Goal: Task Accomplishment & Management: Use online tool/utility

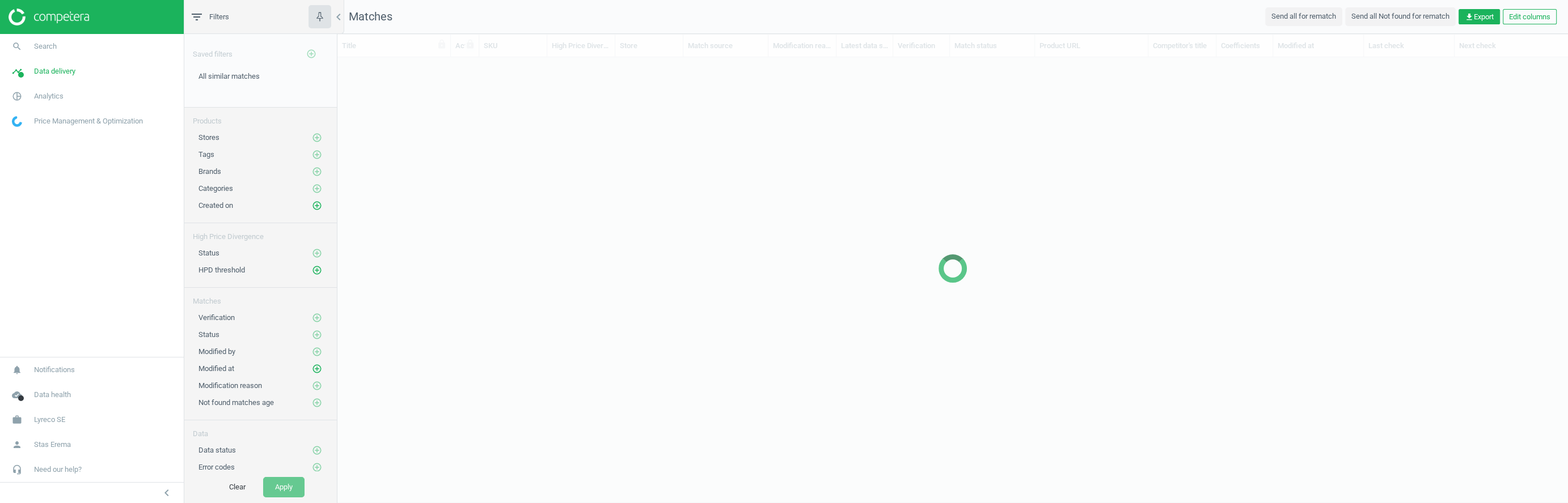
scroll to position [1, 1]
click at [34, 391] on span "cloud_done" at bounding box center [17, 395] width 34 height 25
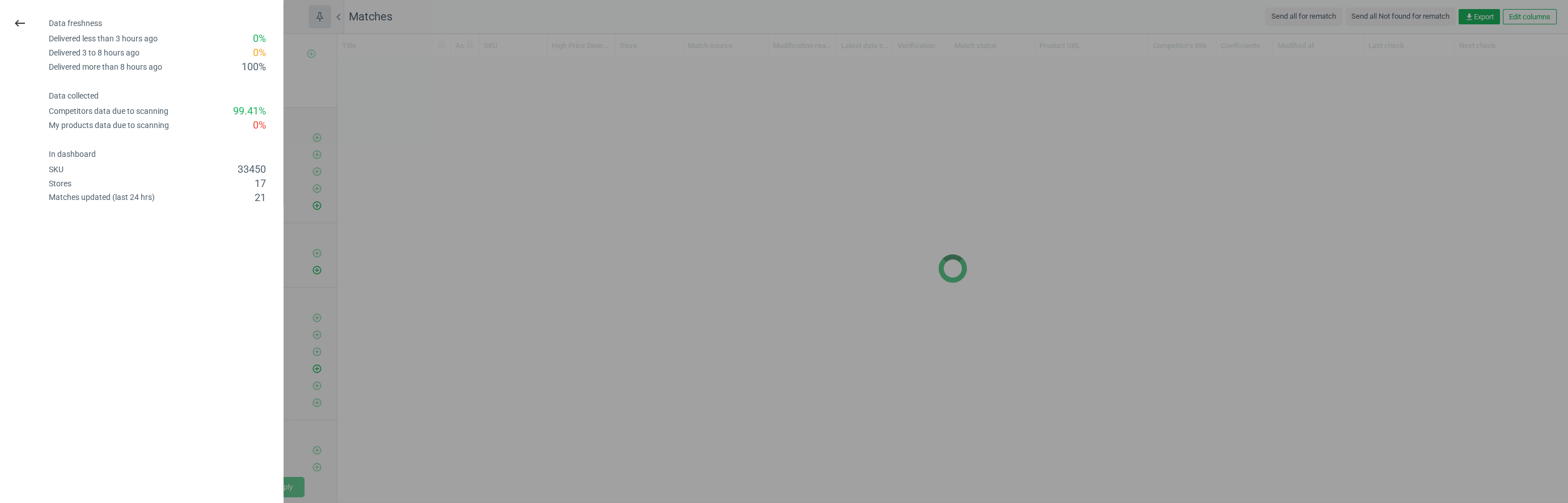
click at [409, 252] on div at bounding box center [784, 251] width 1568 height 503
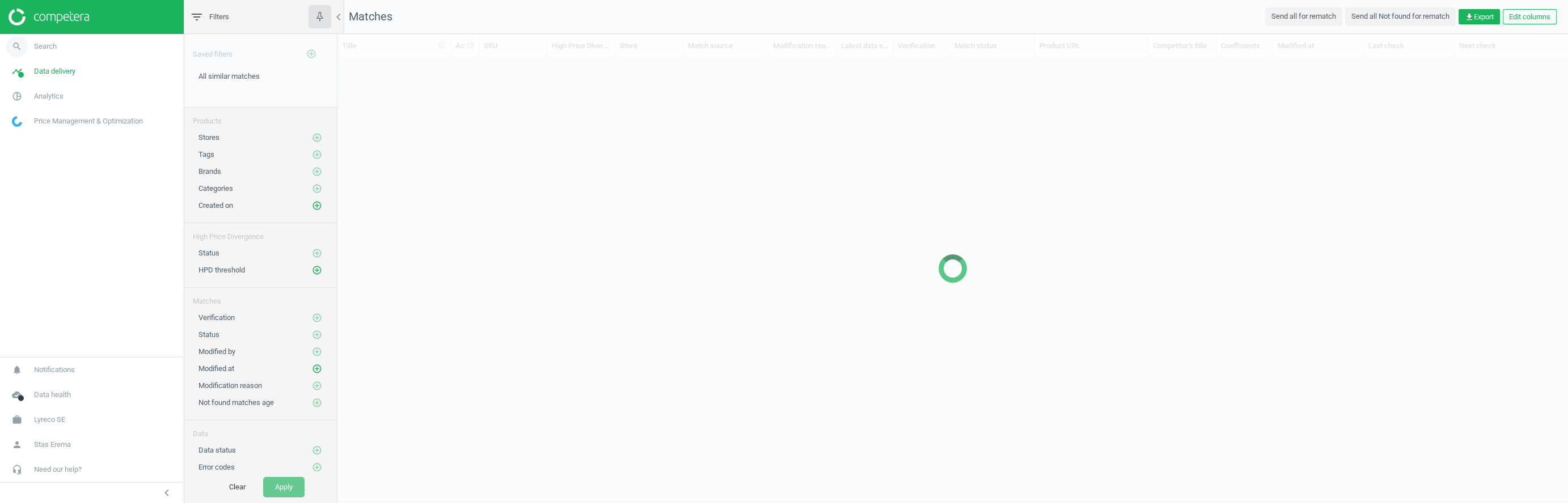
click at [40, 46] on span "Search" at bounding box center [45, 46] width 23 height 10
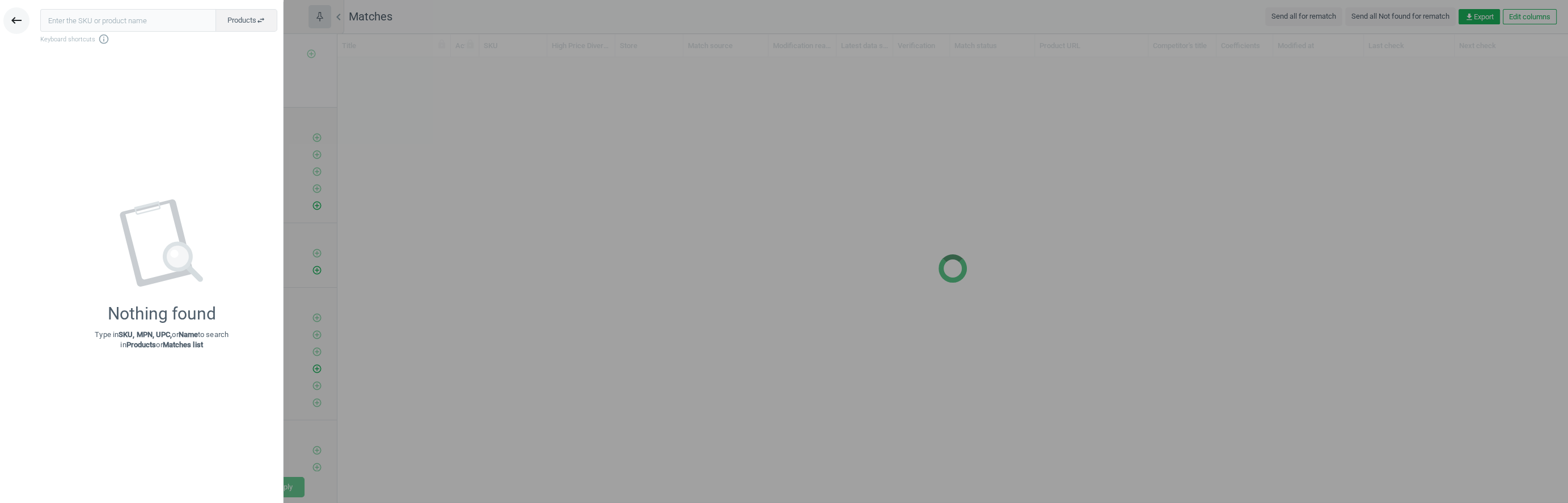
click at [13, 15] on icon "keyboard_backspace" at bounding box center [16, 20] width 13 height 13
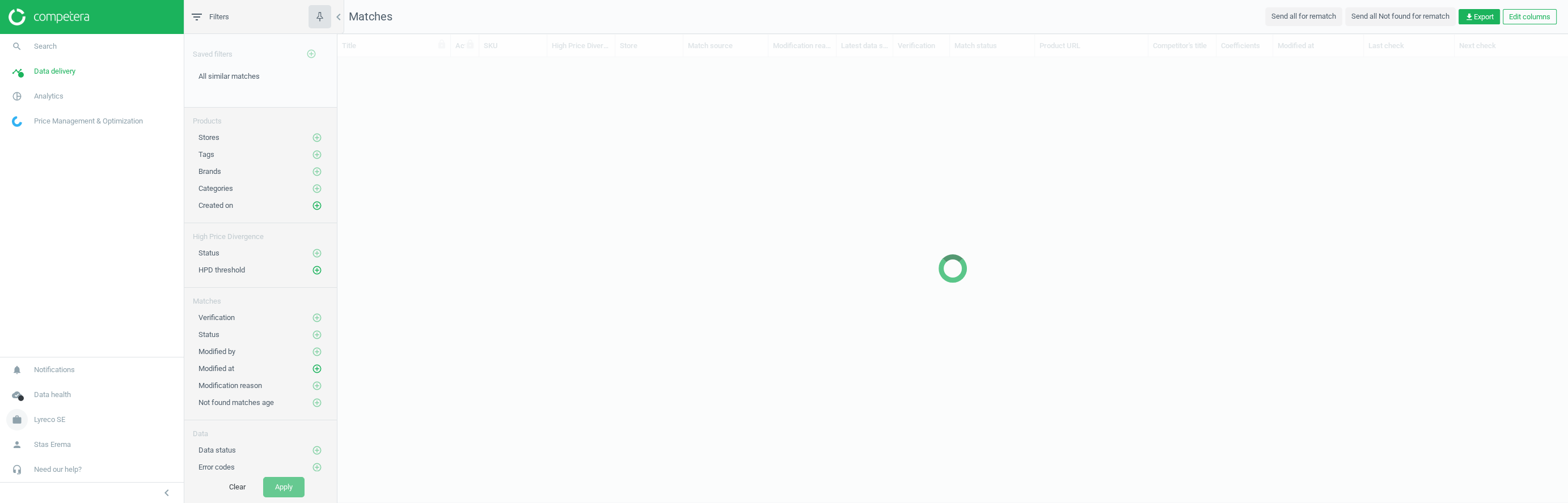
click at [54, 421] on span "Lyreco SE" at bounding box center [49, 420] width 31 height 10
click at [46, 369] on link "work Lyreco SE" at bounding box center [92, 362] width 184 height 25
click at [223, 78] on span "All similar matches" at bounding box center [229, 76] width 61 height 9
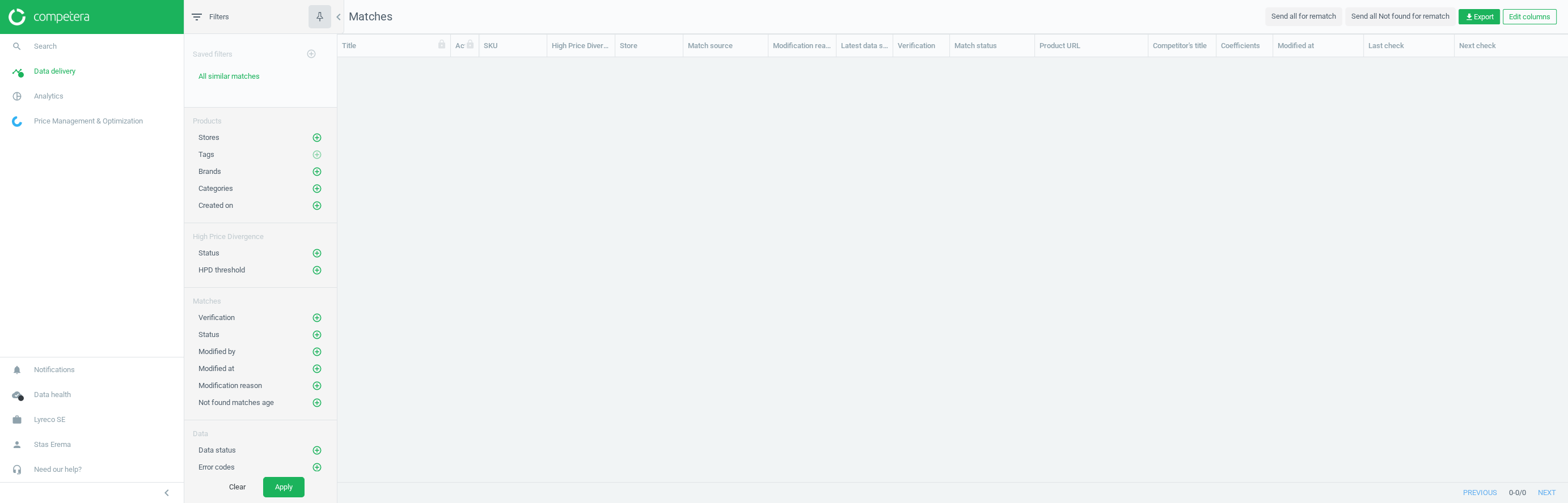
scroll to position [425, 1231]
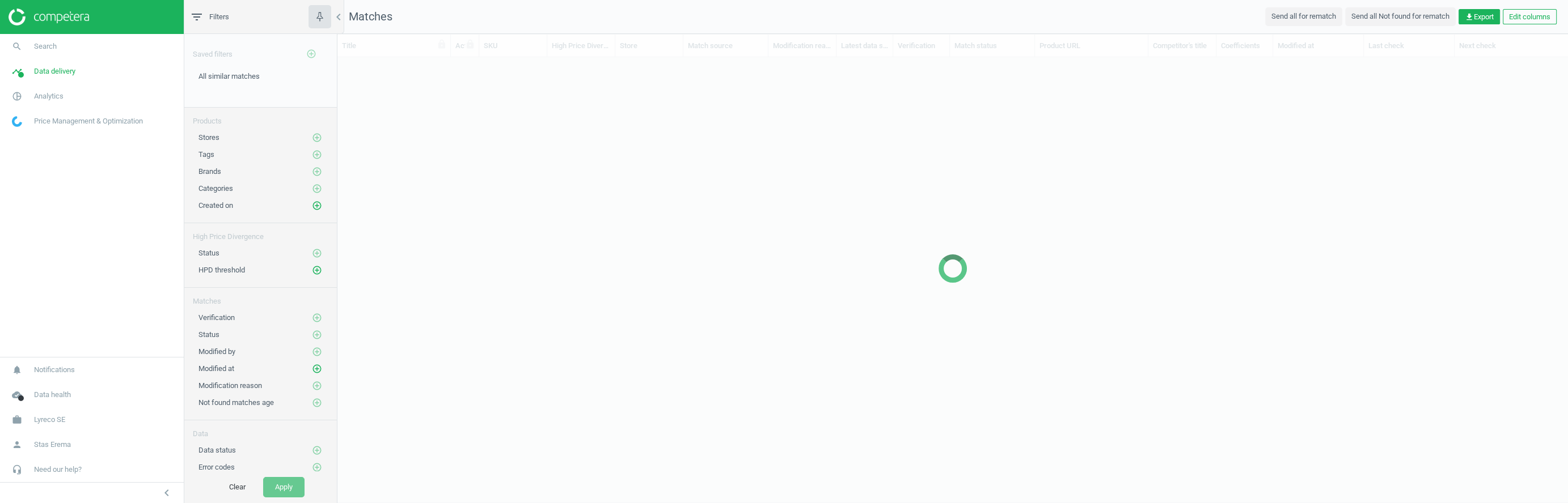
scroll to position [445, 1231]
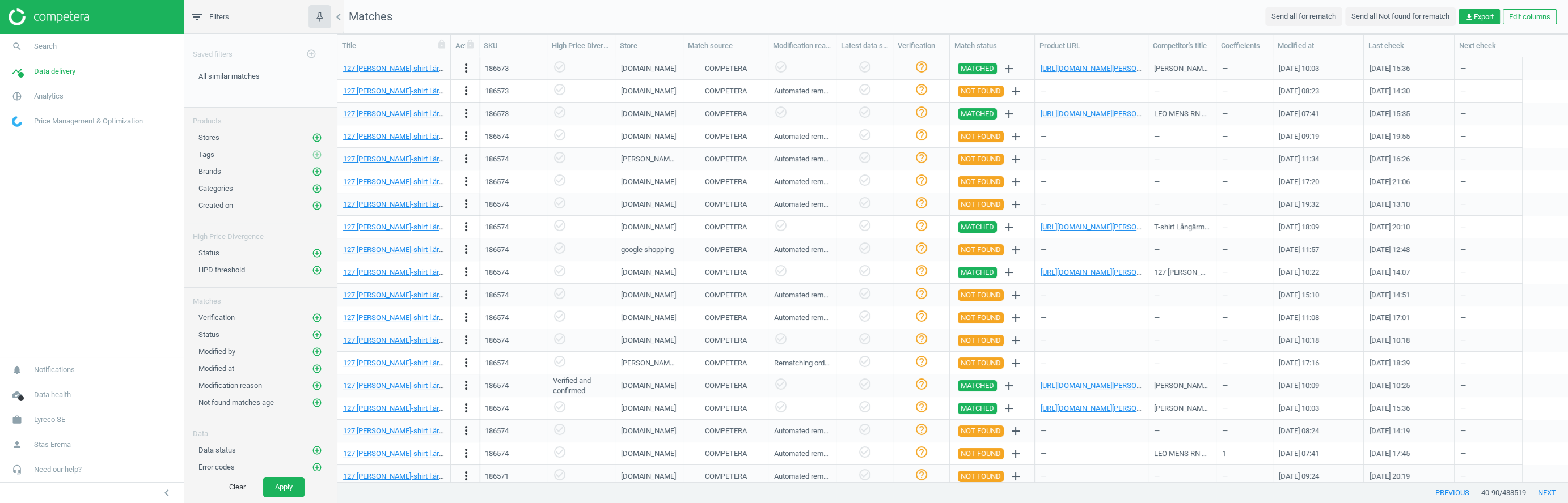
scroll to position [1, 1]
